Goal: Check status: Check status

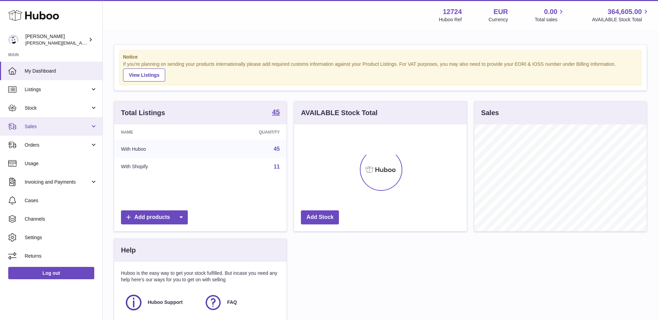
scroll to position [107, 172]
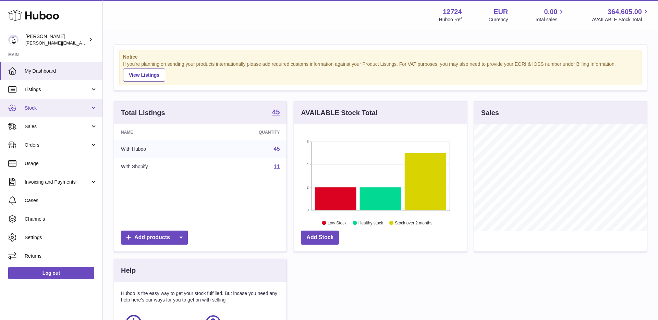
click at [42, 108] on span "Stock" at bounding box center [57, 108] width 65 height 7
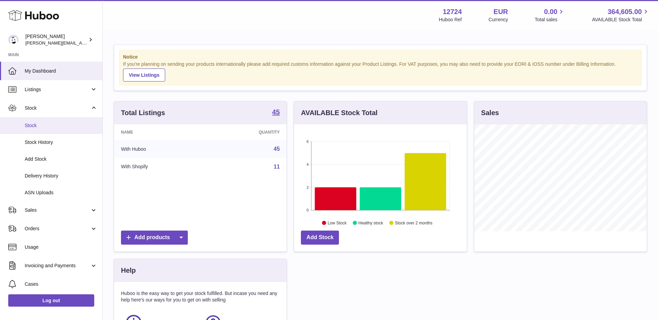
click at [36, 126] on span "Stock" at bounding box center [61, 125] width 73 height 7
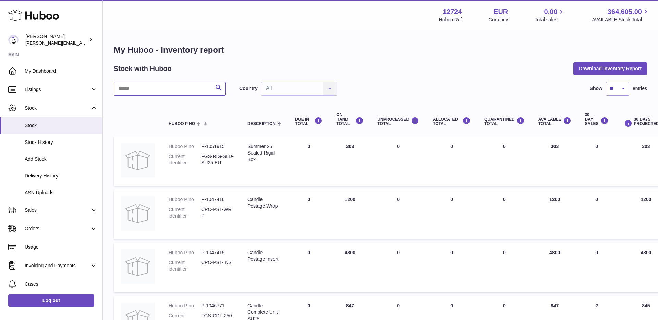
click at [142, 89] on input "text" at bounding box center [170, 89] width 112 height 14
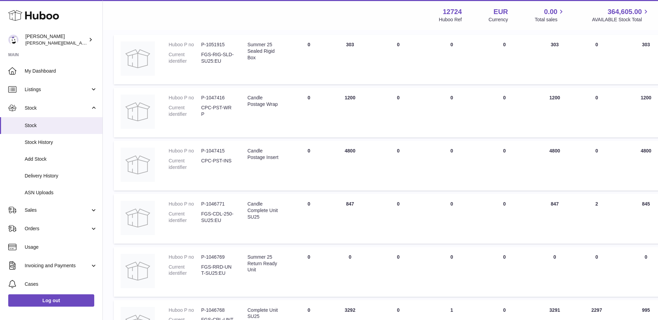
scroll to position [113, 0]
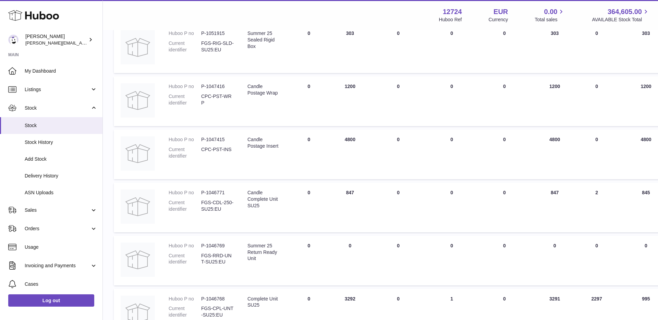
drag, startPoint x: 354, startPoint y: 190, endPoint x: 341, endPoint y: 191, distance: 13.0
click at [341, 191] on td "ON HAND Total 847" at bounding box center [349, 208] width 41 height 50
